Goal: Task Accomplishment & Management: Use online tool/utility

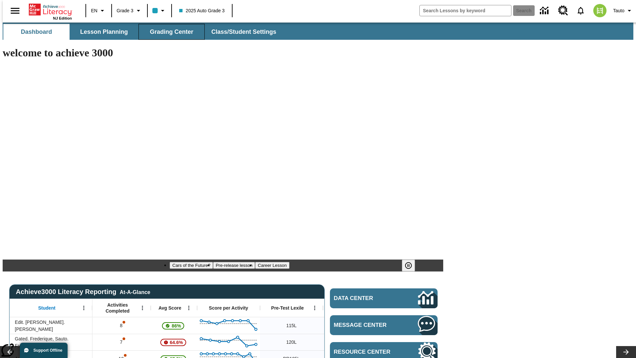
click at [169, 32] on span "Grading Center" at bounding box center [171, 32] width 43 height 8
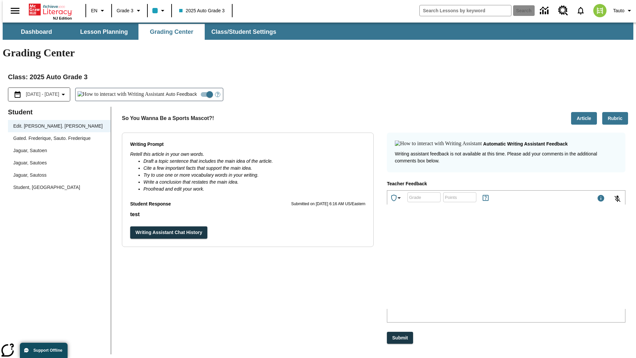
click at [57, 147] on div "Jaguar, Sautoen" at bounding box center [59, 150] width 92 height 7
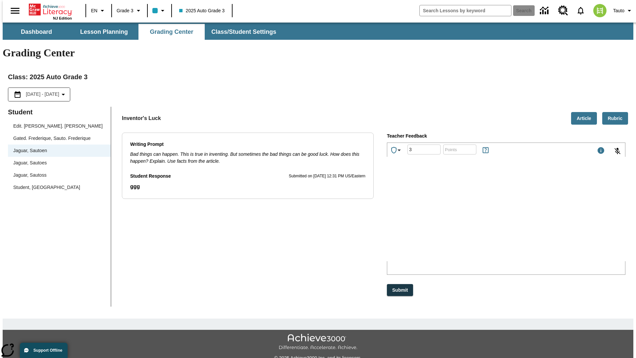
type input "3"
type input "10"
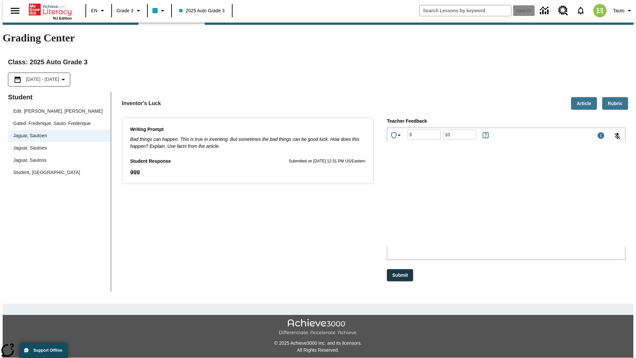
click at [484, 204] on p "Type your response here." at bounding box center [437, 203] width 94 height 6
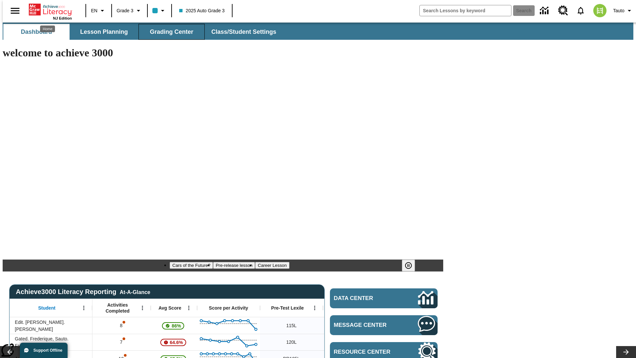
click at [169, 32] on span "Grading Center" at bounding box center [171, 32] width 43 height 8
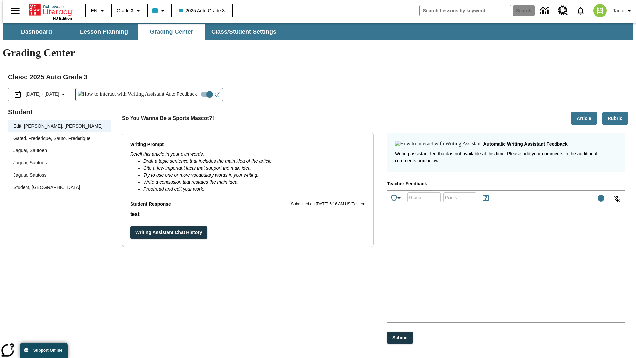
click at [57, 147] on div "Jaguar, Sautoen" at bounding box center [59, 150] width 92 height 7
